Goal: Transaction & Acquisition: Purchase product/service

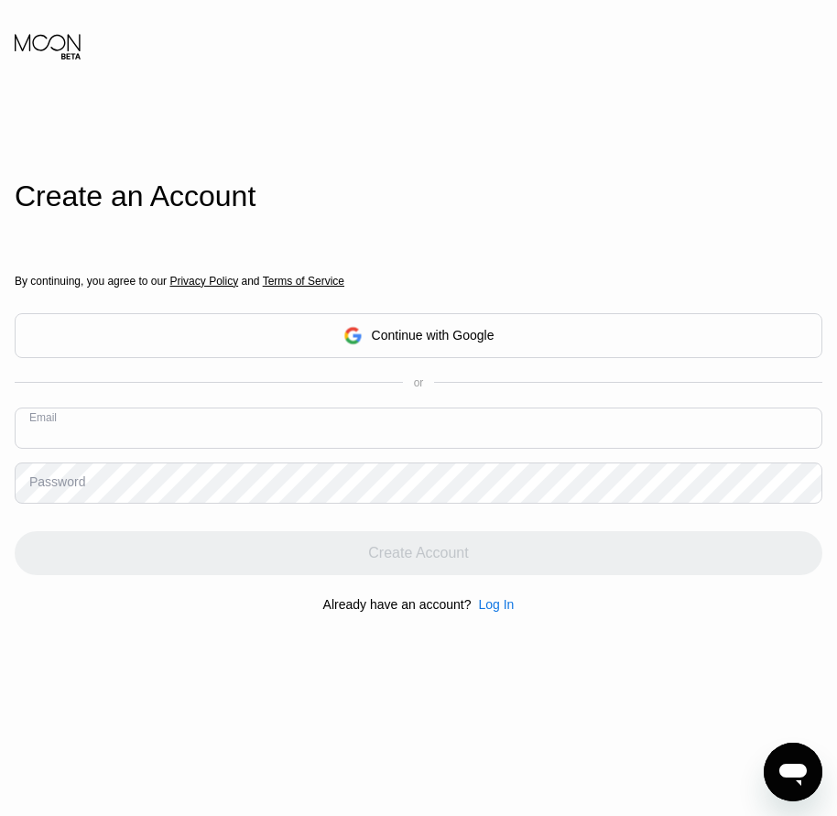
paste input "[EMAIL_ADDRESS][DOMAIN_NAME]"
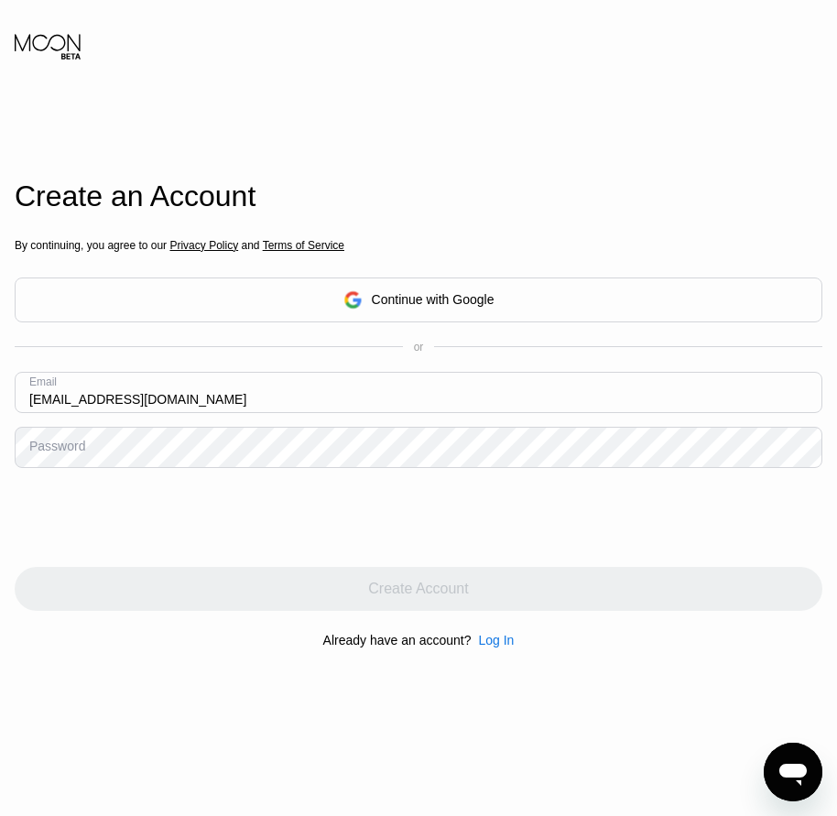
type input "[EMAIL_ADDRESS][DOMAIN_NAME]"
click at [79, 453] on div "Password" at bounding box center [57, 445] width 56 height 15
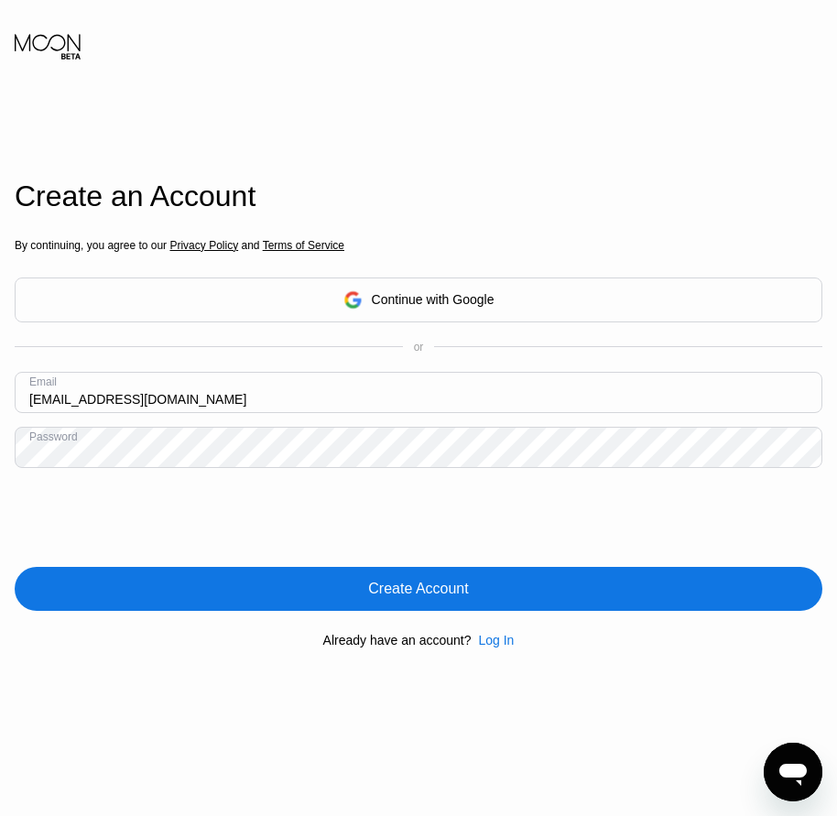
click at [396, 596] on div "Create Account" at bounding box center [418, 588] width 100 height 18
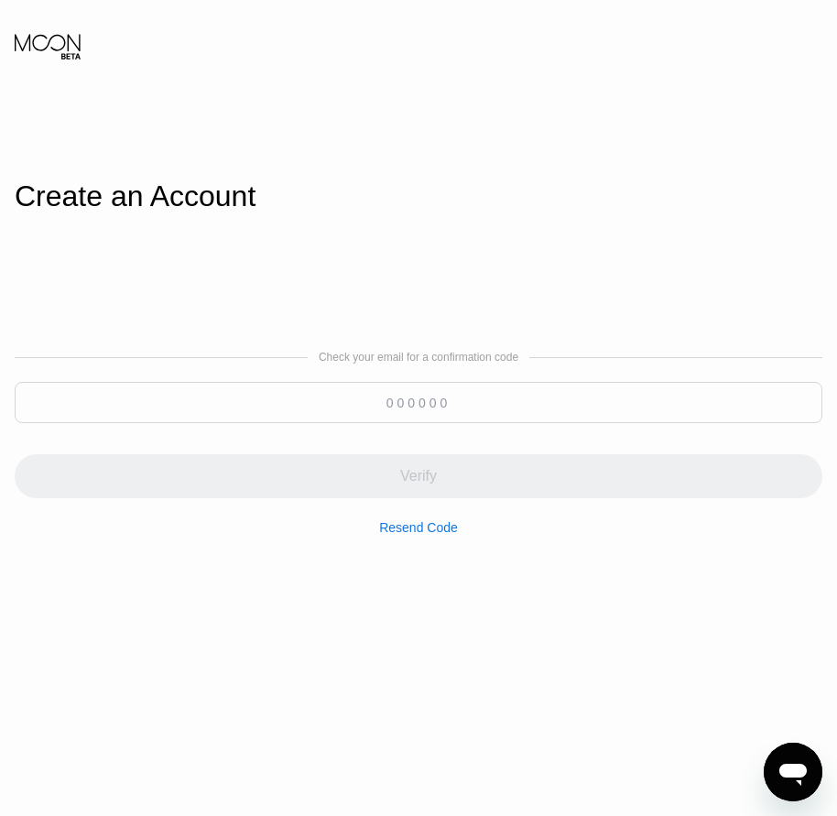
paste input "047162"
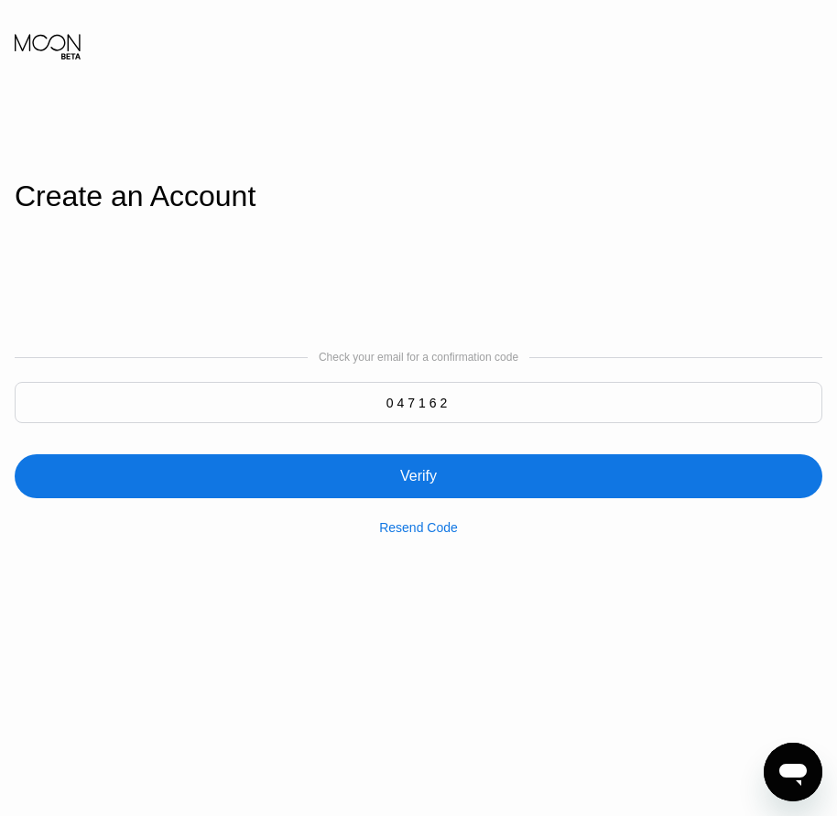
type input "047162"
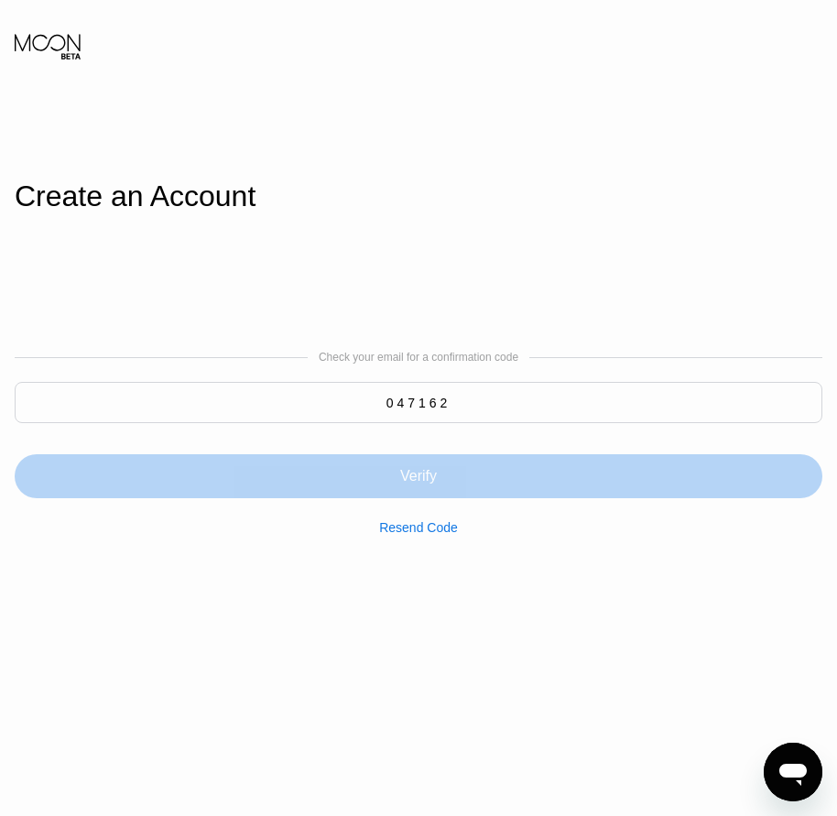
click at [425, 479] on div "Verify" at bounding box center [418, 476] width 37 height 18
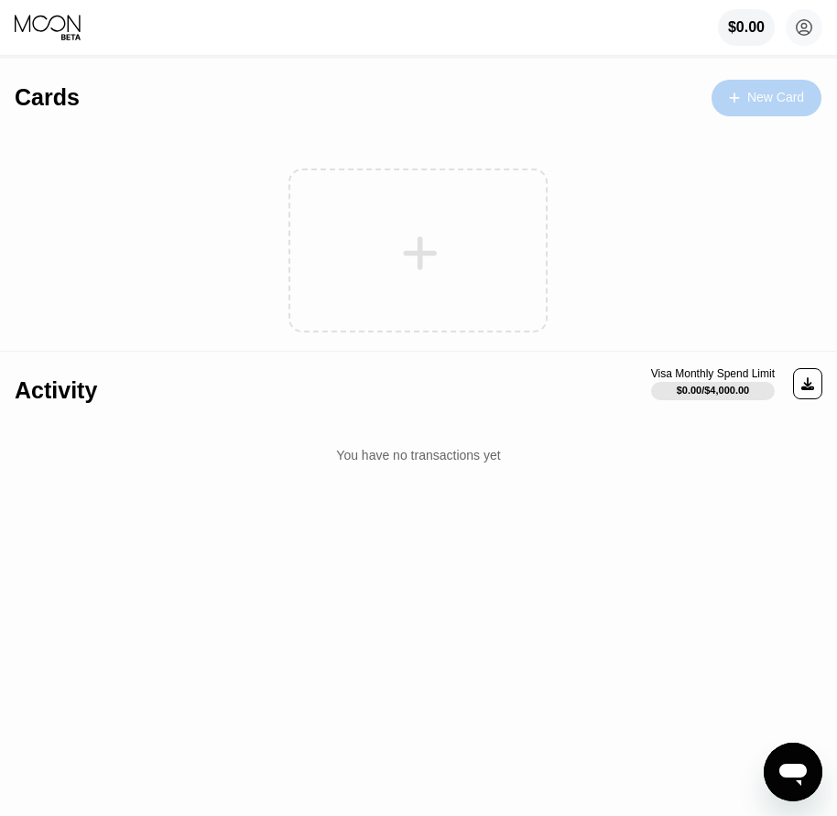
click at [766, 100] on div "New Card" at bounding box center [775, 98] width 57 height 16
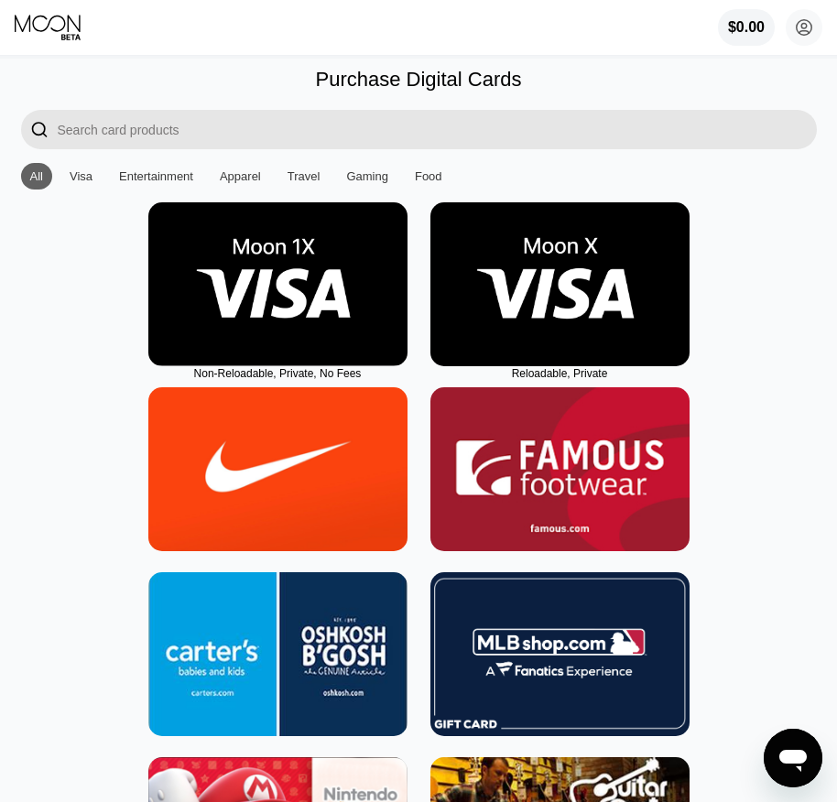
click at [587, 327] on img at bounding box center [559, 284] width 259 height 164
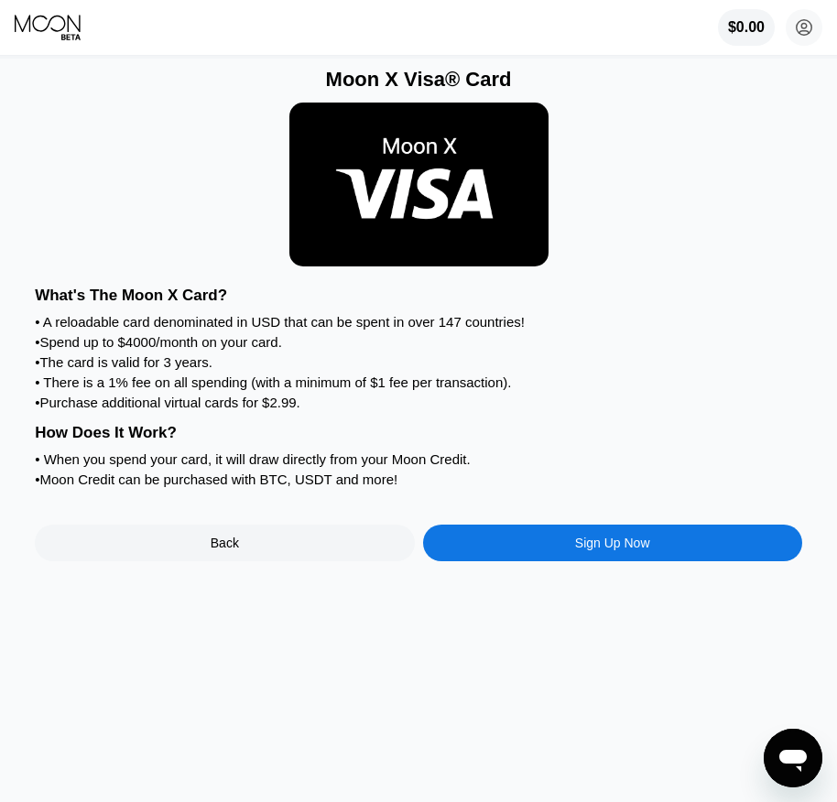
click at [612, 594] on div "Moon X Visa® Card What's The Moon X Card? • A reloadable card denominated in US…" at bounding box center [419, 430] width 850 height 743
click at [613, 550] on div "Sign Up Now" at bounding box center [612, 542] width 75 height 15
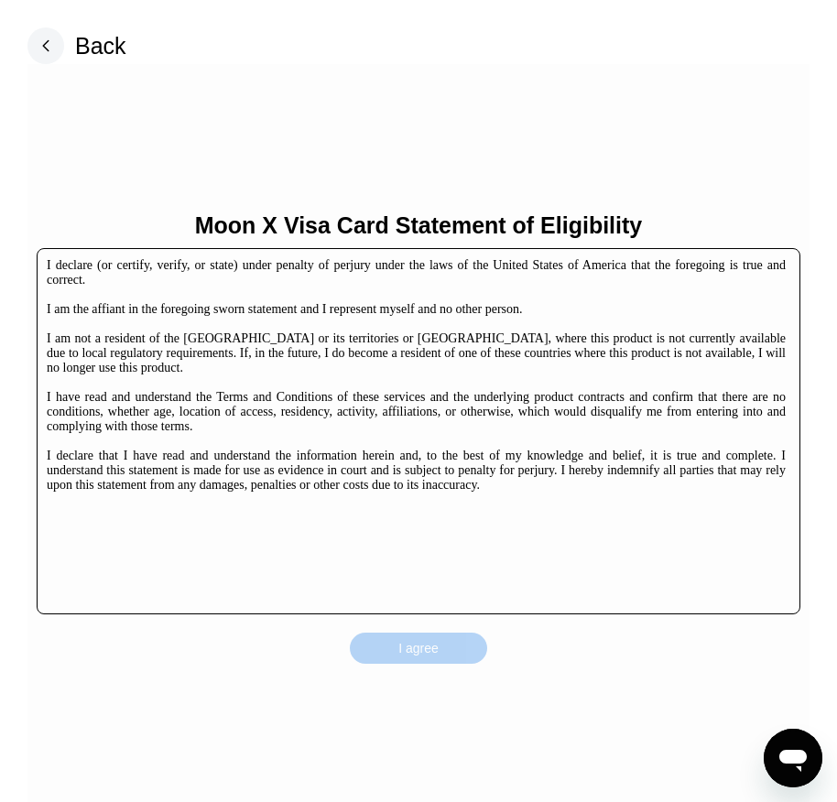
click at [461, 644] on div "I agree" at bounding box center [418, 648] width 137 height 31
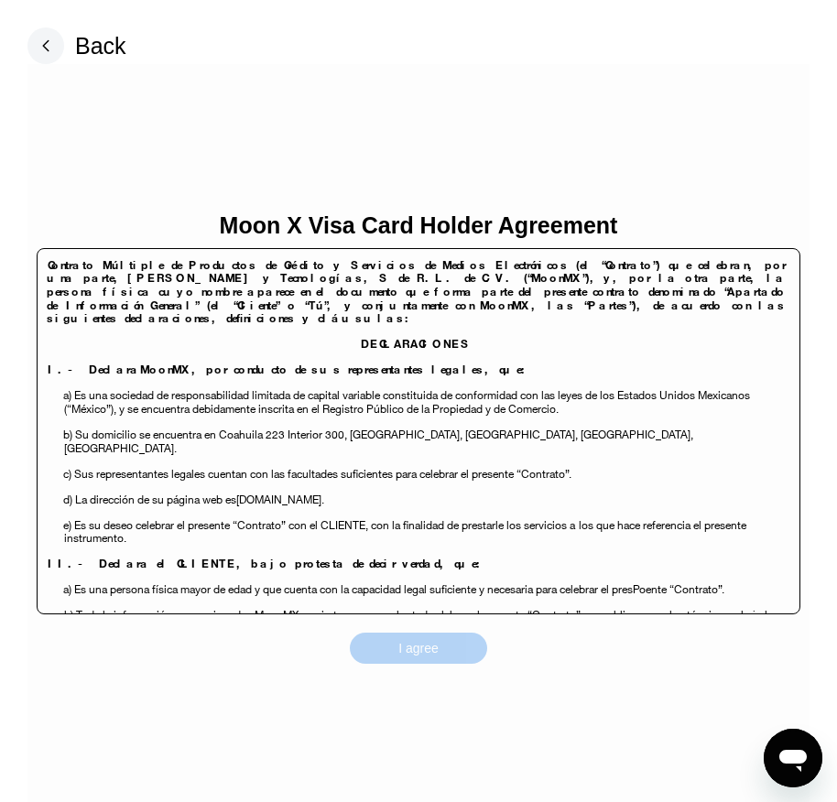
click at [454, 644] on div "I agree" at bounding box center [418, 648] width 137 height 31
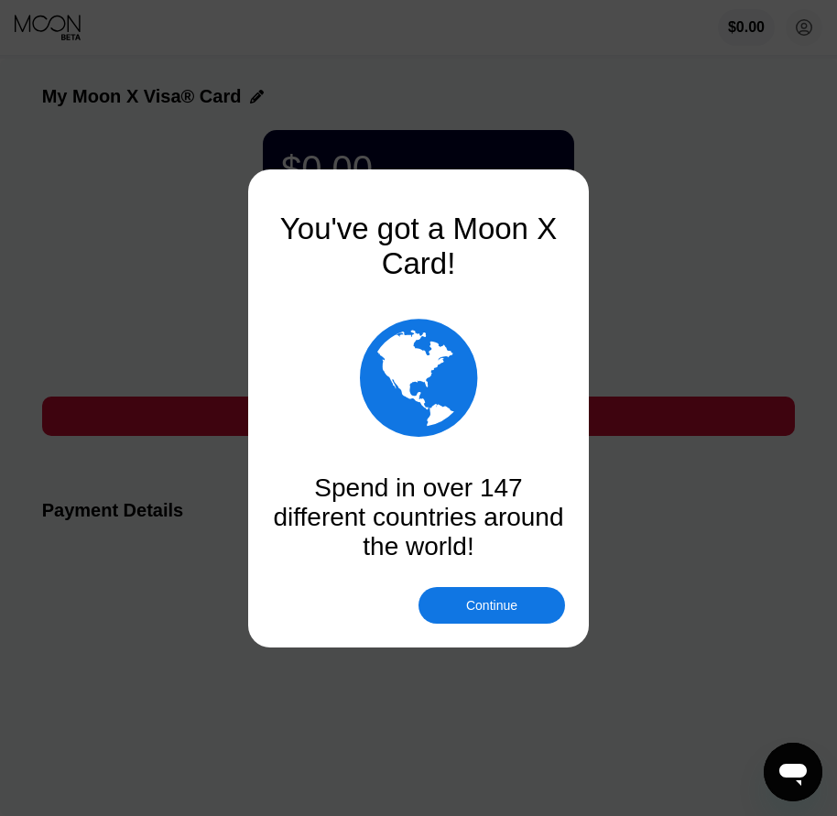
click at [512, 613] on div "Continue" at bounding box center [491, 605] width 146 height 37
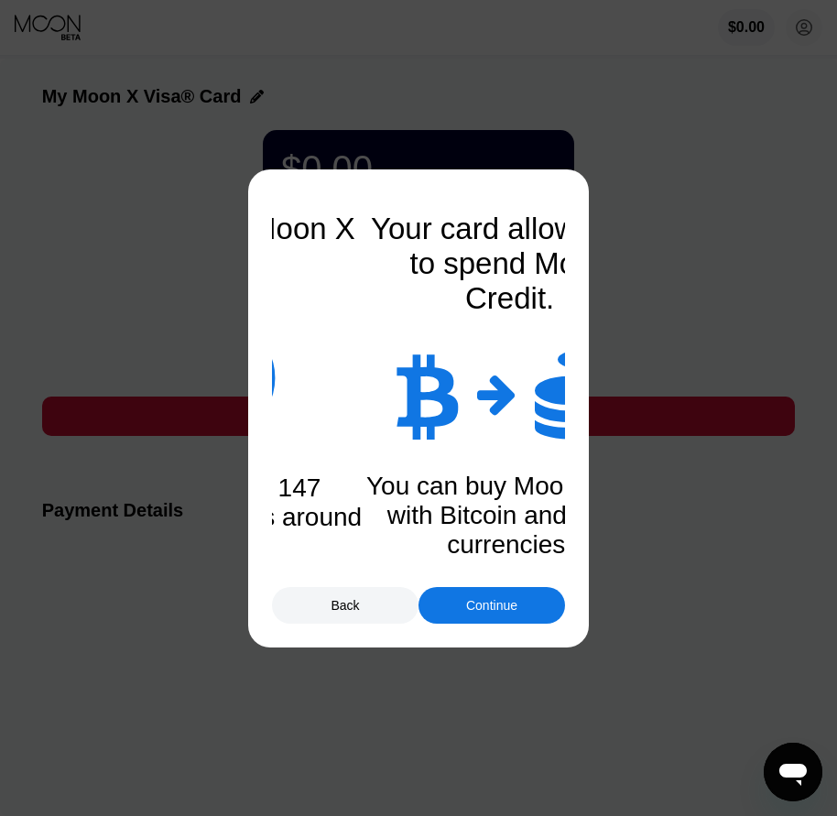
click at [517, 611] on div "Continue" at bounding box center [491, 605] width 51 height 15
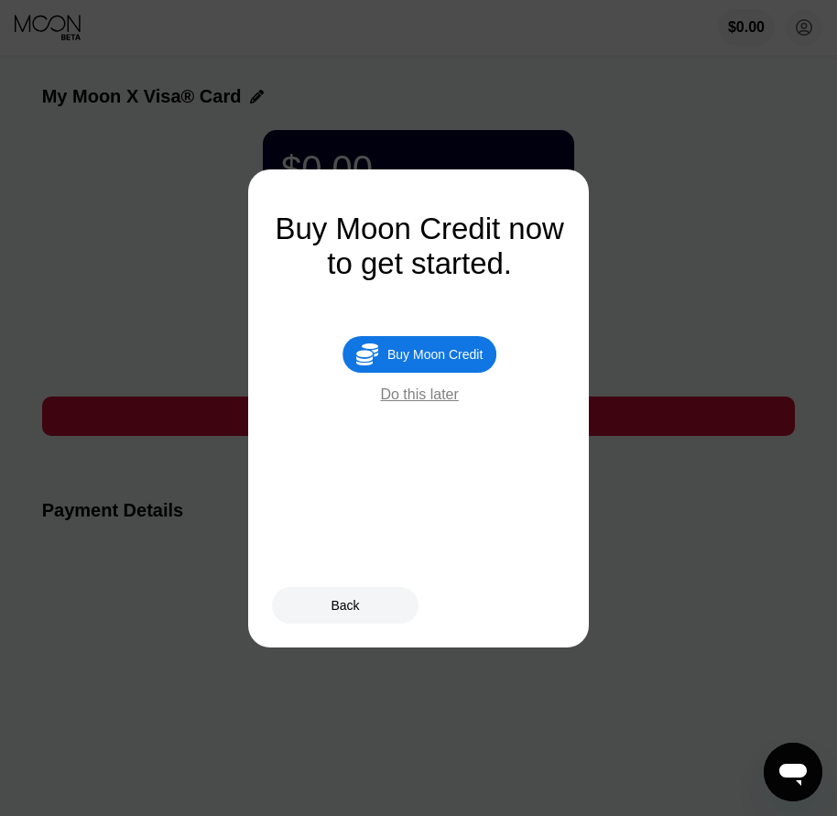
click at [462, 373] on div " Buy Moon Credit" at bounding box center [419, 354] width 154 height 37
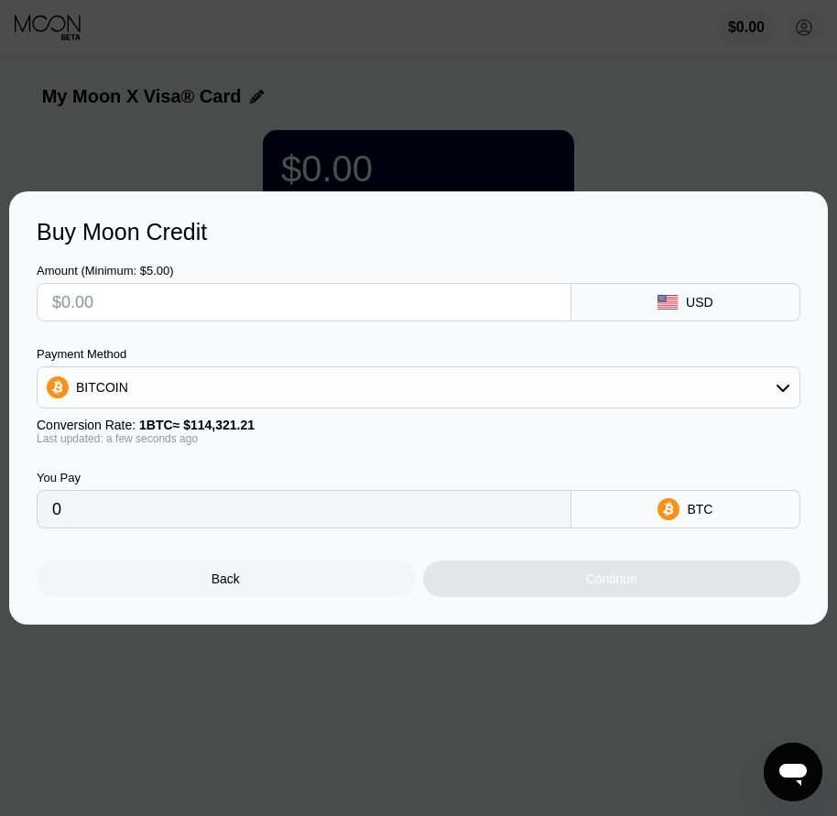
drag, startPoint x: 198, startPoint y: 588, endPoint x: 721, endPoint y: 260, distance: 617.7
click at [200, 587] on div "Back" at bounding box center [226, 578] width 378 height 37
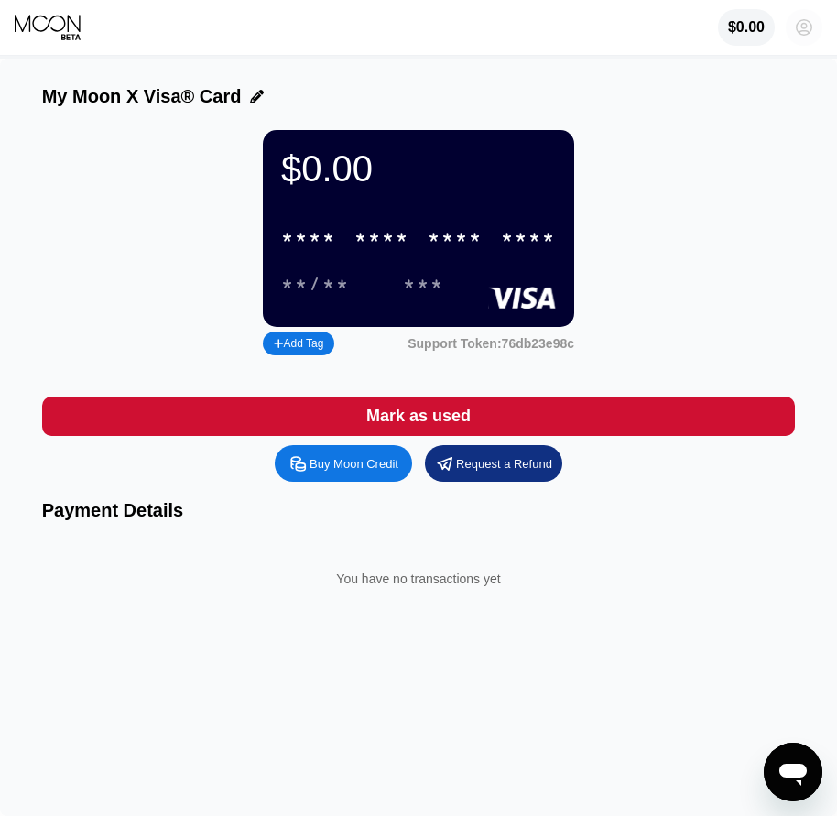
click at [804, 35] on icon at bounding box center [803, 27] width 37 height 37
